Goal: Submit feedback/report problem: Submit feedback/report problem

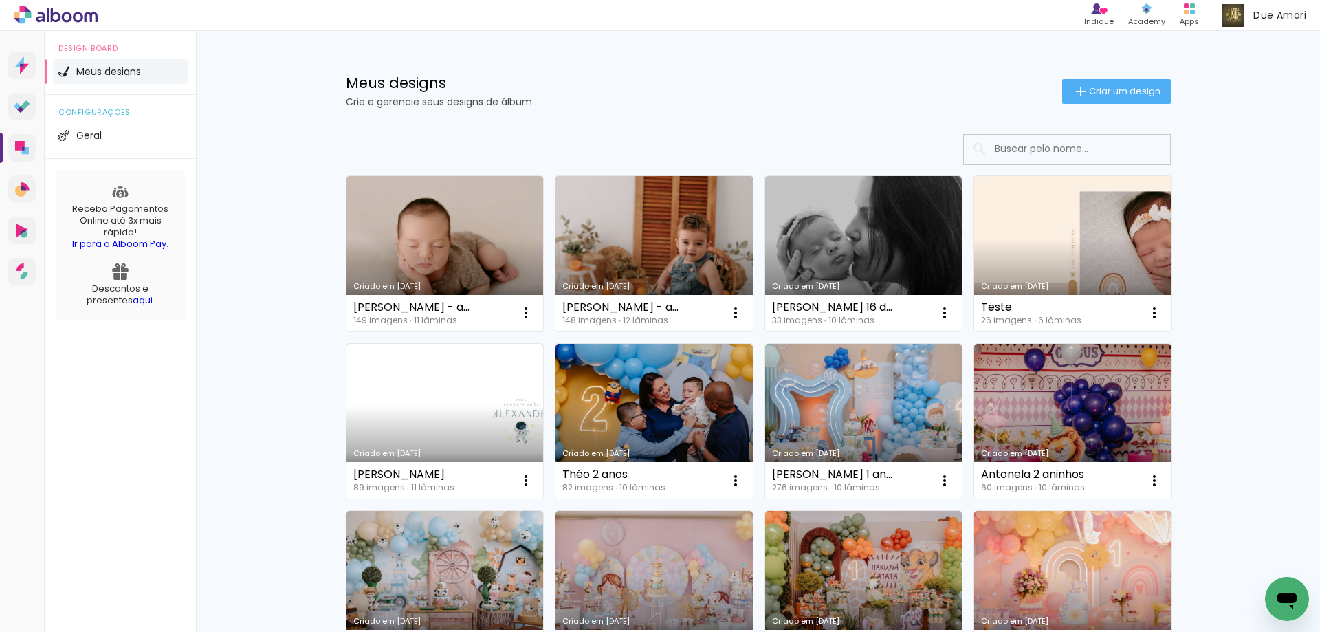
click at [589, 235] on link "Criado em [DATE]" at bounding box center [654, 253] width 197 height 155
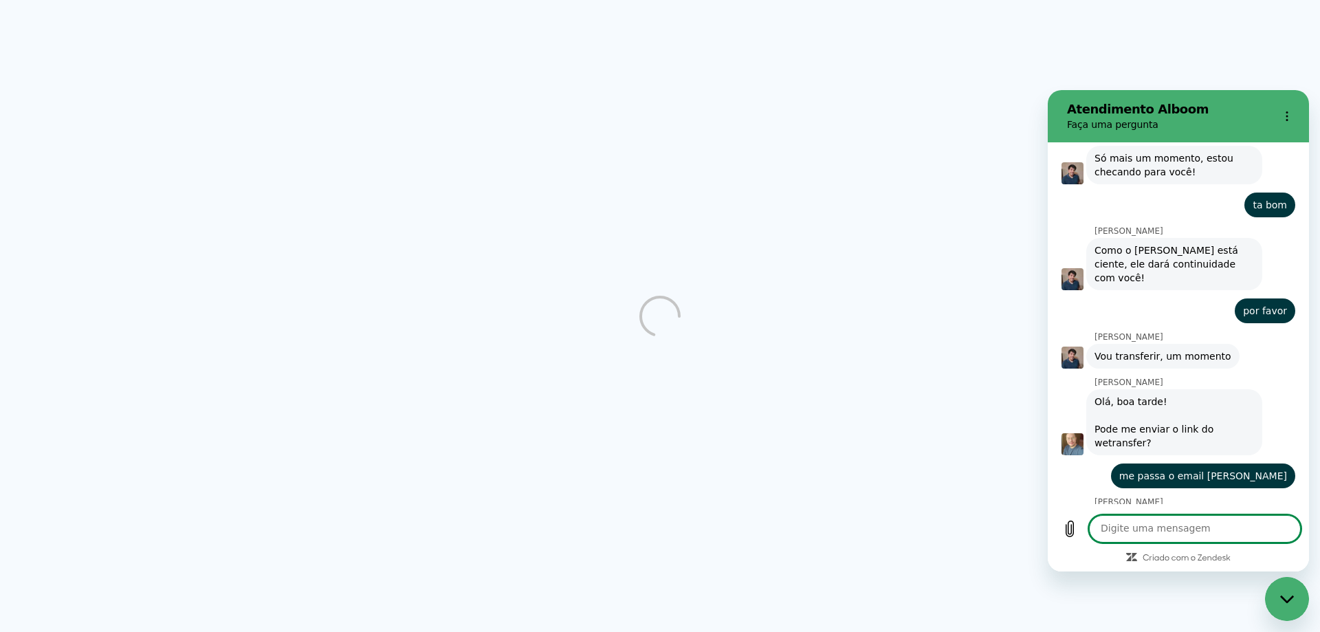
scroll to position [1072, 0]
click at [1149, 527] on textarea at bounding box center [1195, 529] width 212 height 28
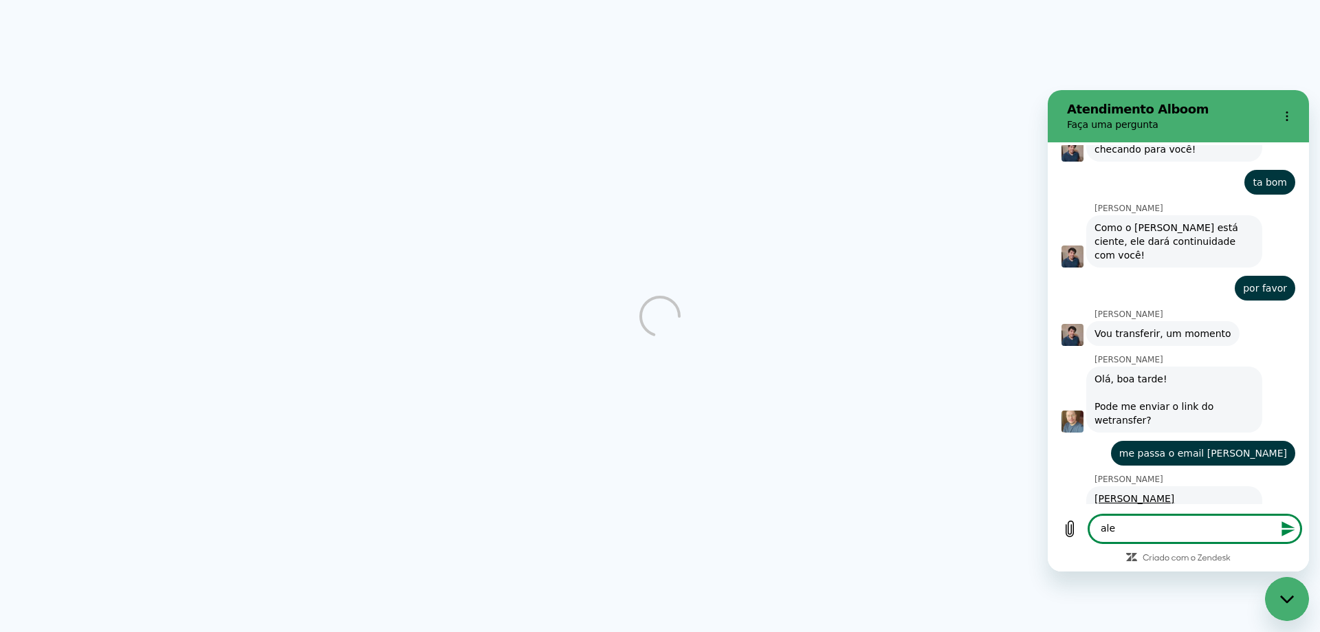
scroll to position [1099, 0]
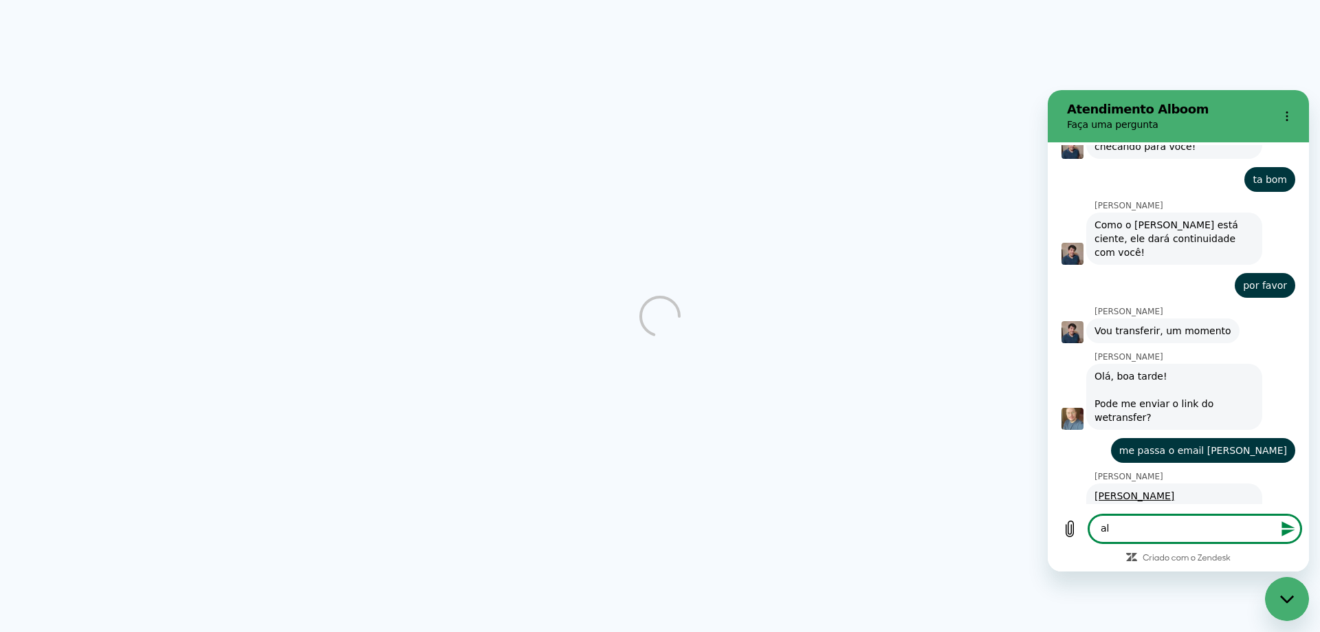
type textarea "a"
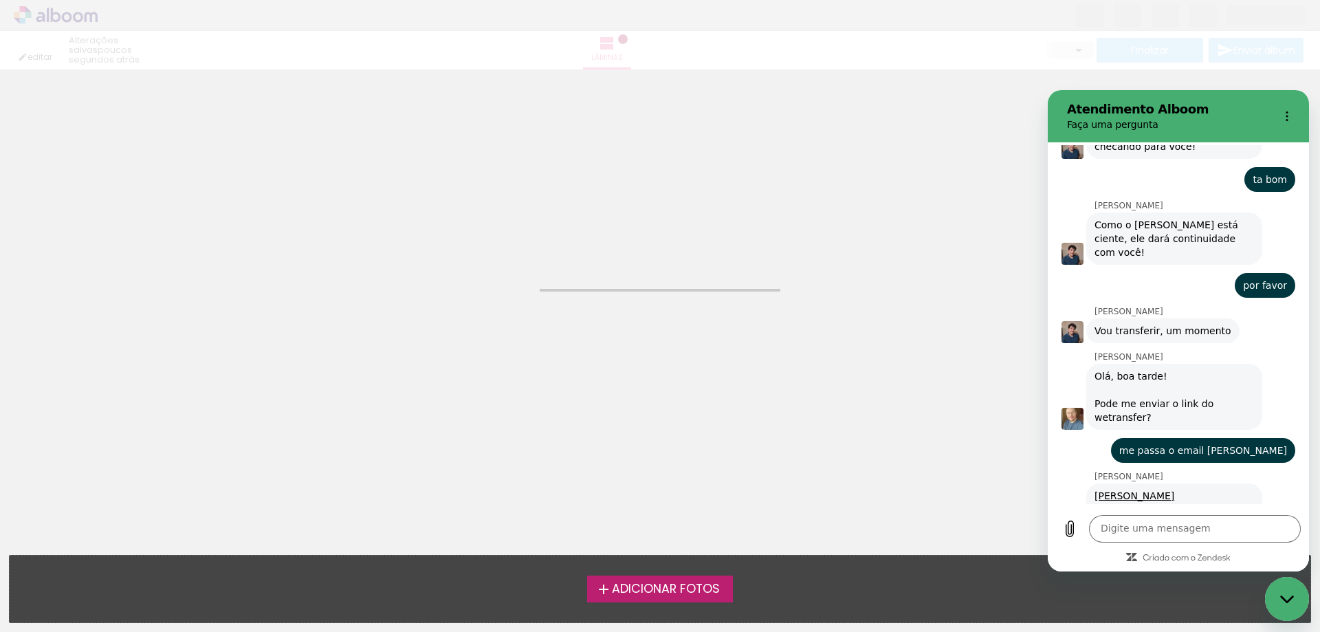
scroll to position [0, 0]
click at [1235, 483] on span "[PERSON_NAME][EMAIL_ADDRESS][DOMAIN_NAME]" at bounding box center [1174, 509] width 171 height 52
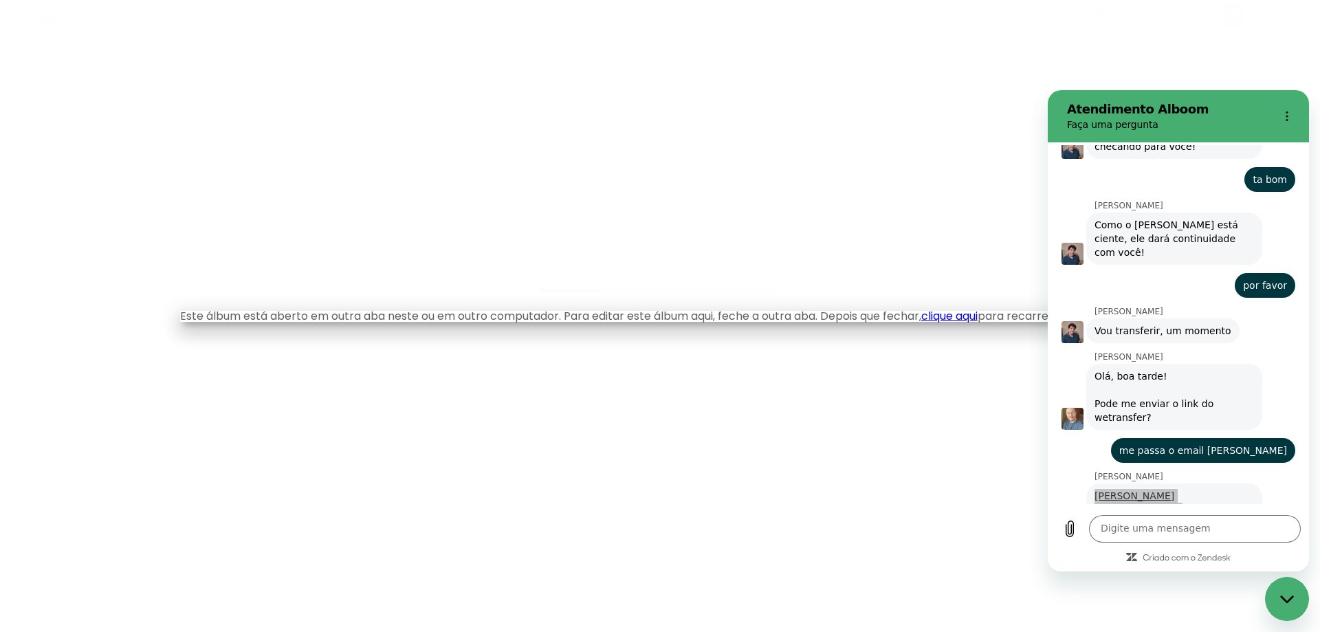
copy link "alexandre.carmo@alboompro.co"
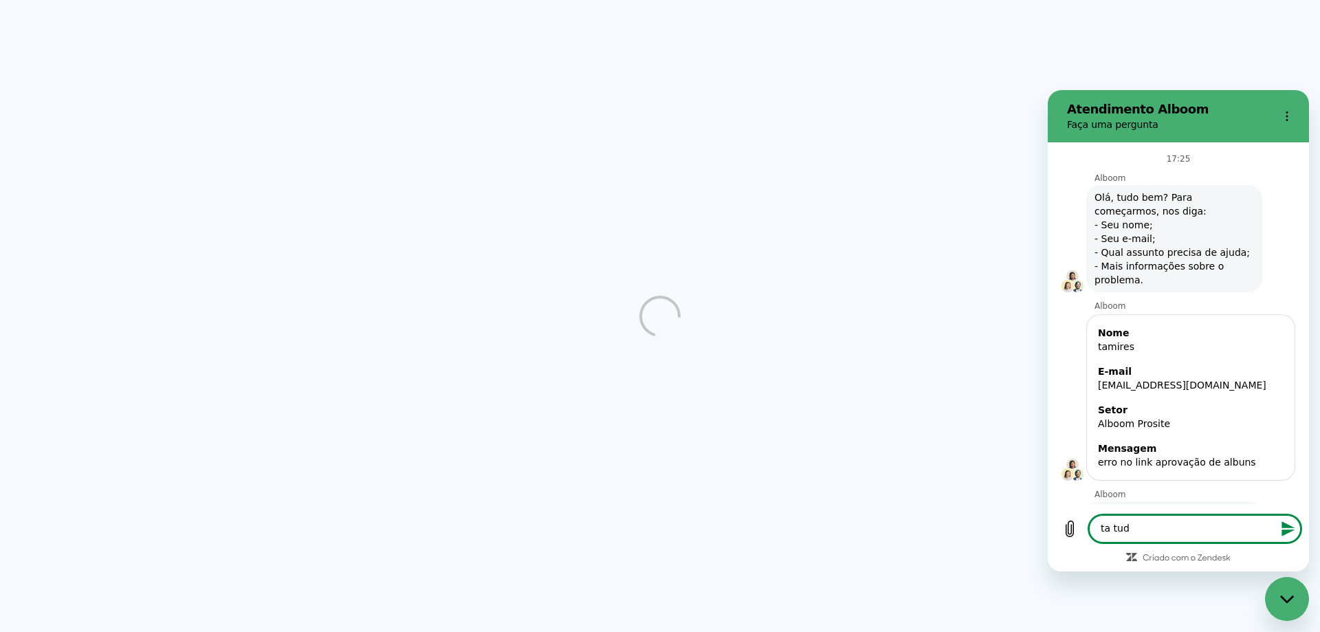
scroll to position [1132, 0]
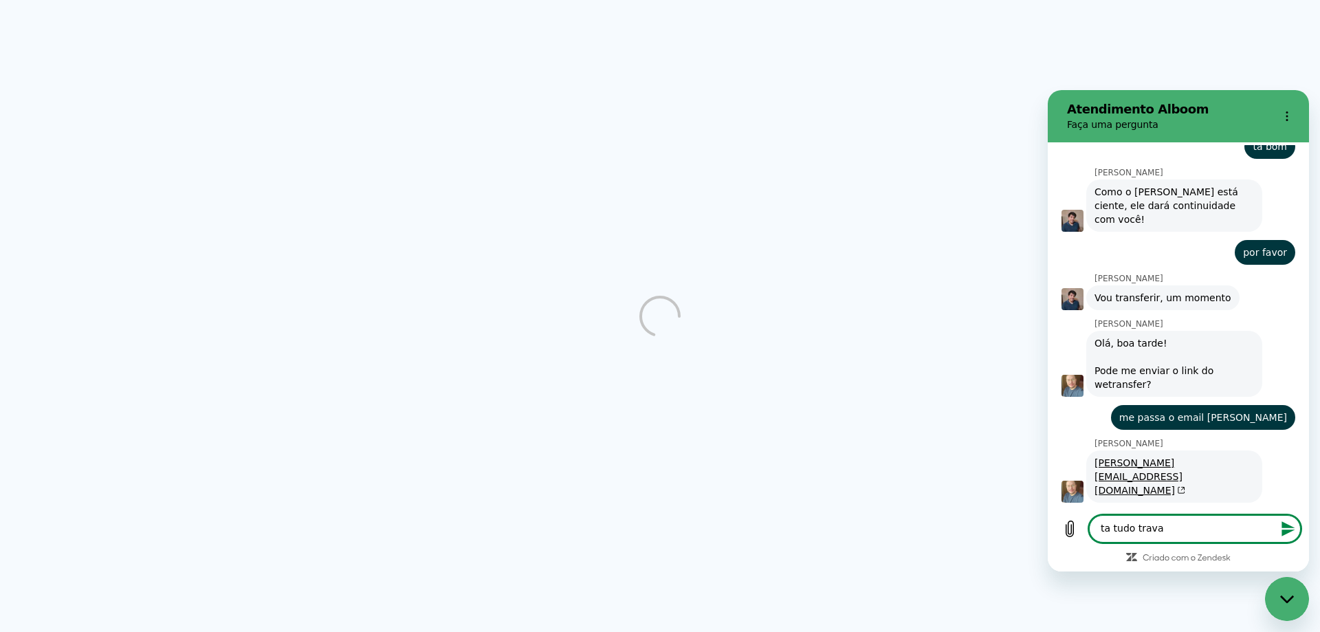
type textarea "ta tudo travad"
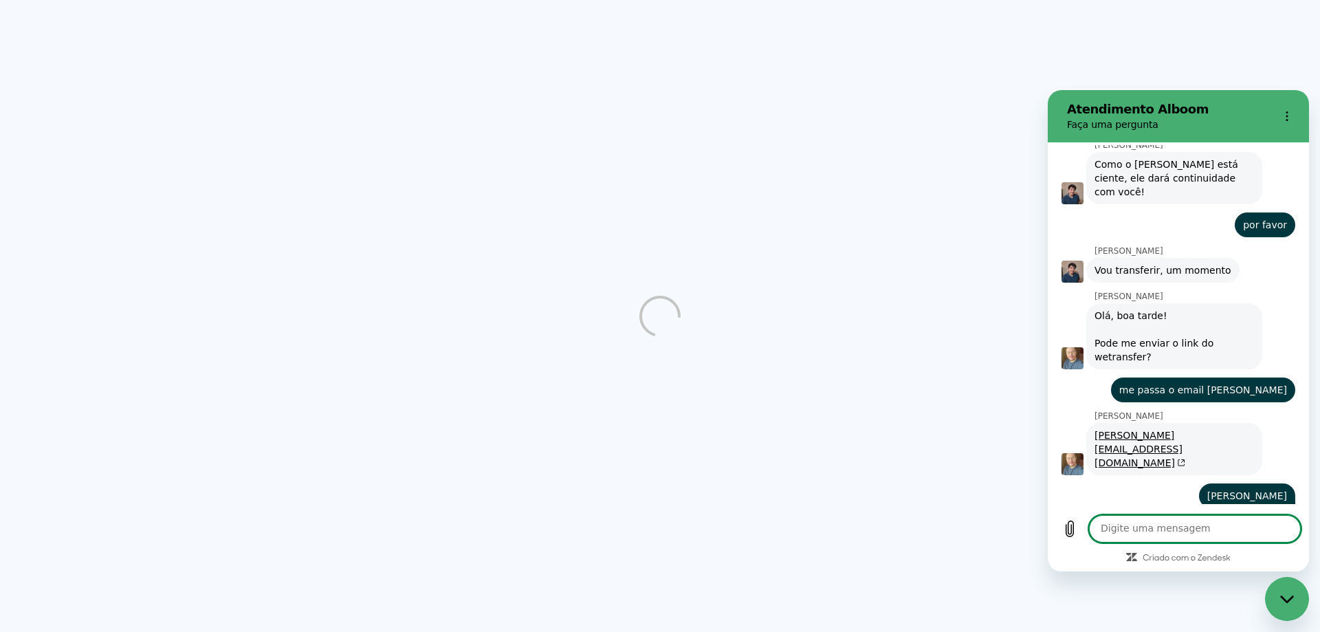
scroll to position [1158, 0]
type textarea "não consigo acessar nada"
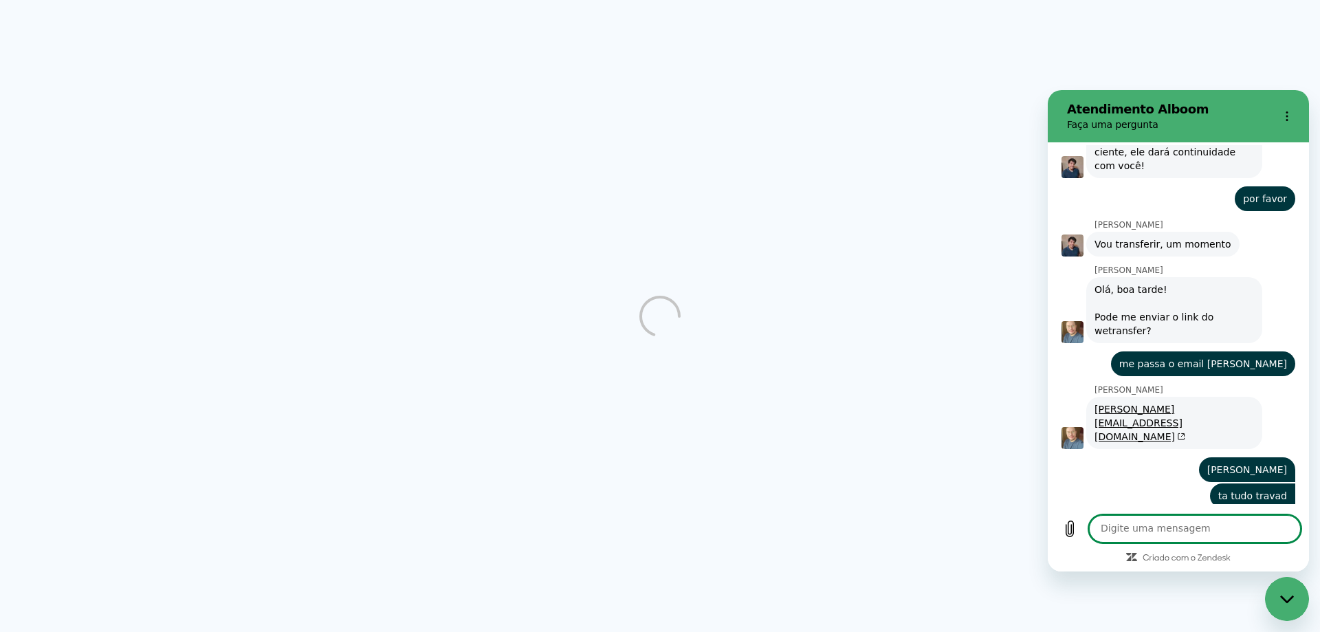
scroll to position [1184, 0]
